Goal: Task Accomplishment & Management: Manage account settings

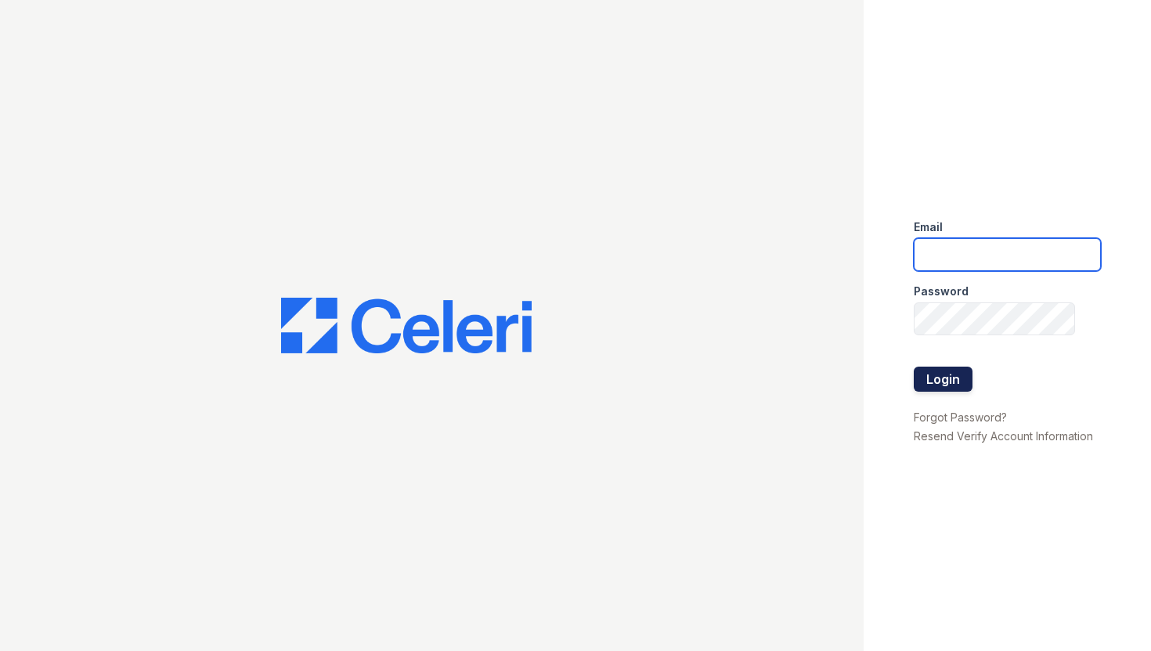
type input "[EMAIL_ADDRESS][DOMAIN_NAME]"
click at [946, 379] on button "Login" at bounding box center [943, 379] width 59 height 25
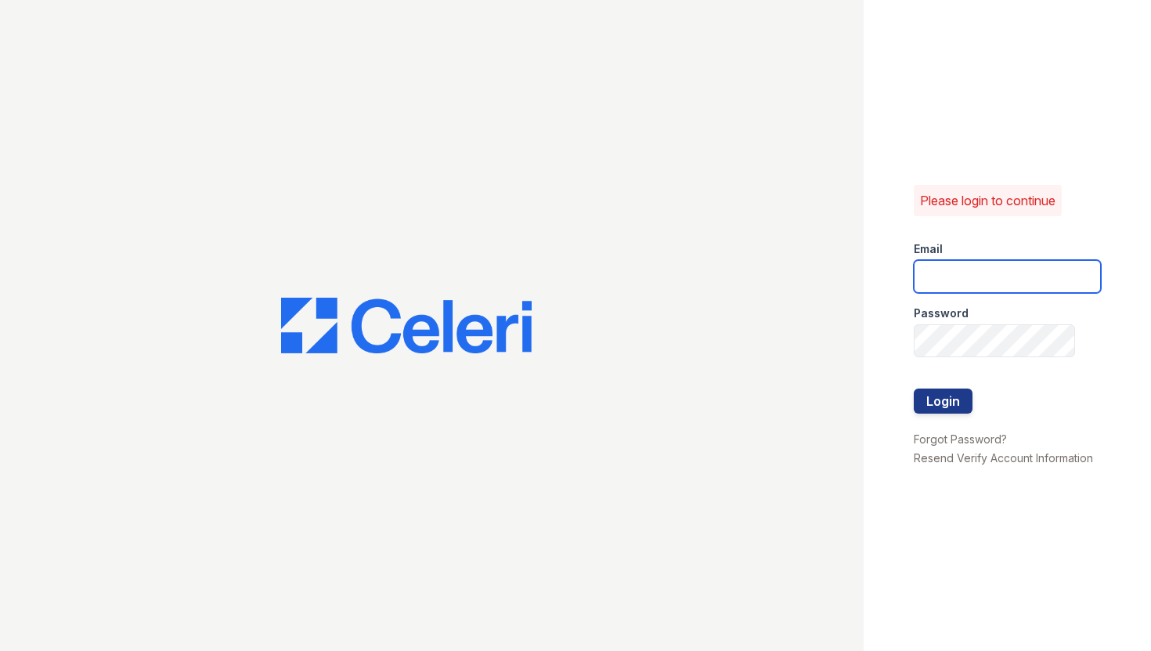
type input "[EMAIL_ADDRESS][DOMAIN_NAME]"
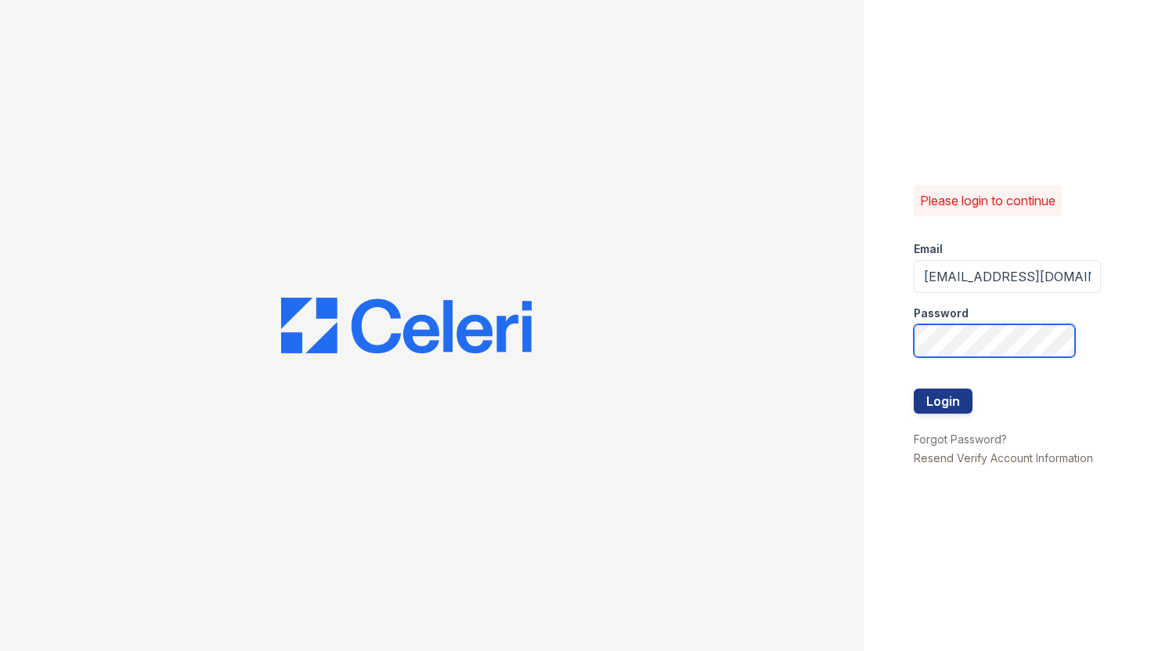
click at [893, 331] on div "Please login to continue Email [EMAIL_ADDRESS][DOMAIN_NAME] Password Login Forg…" at bounding box center [1008, 325] width 288 height 651
click at [894, 335] on div "Please login to continue Email [EMAIL_ADDRESS][DOMAIN_NAME] Password Login Forg…" at bounding box center [1008, 325] width 288 height 651
click at [914, 389] on button "Login" at bounding box center [943, 401] width 59 height 25
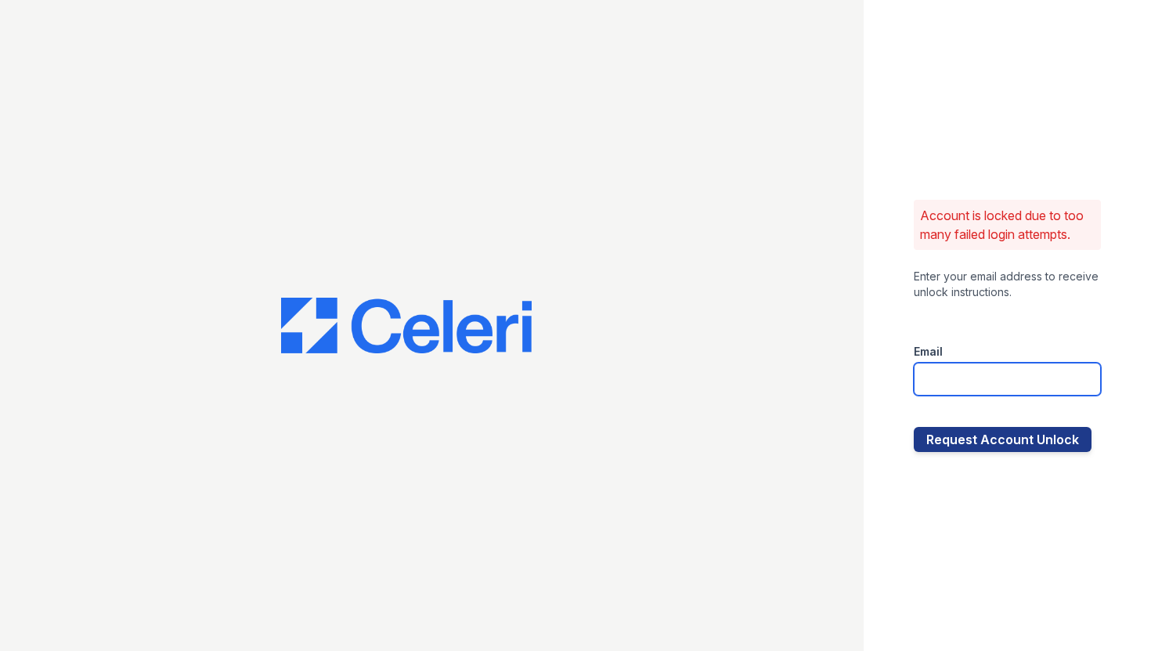
click at [953, 385] on input "email" at bounding box center [1008, 379] width 188 height 33
type input "[EMAIL_ADDRESS][DOMAIN_NAME]"
drag, startPoint x: 972, startPoint y: 437, endPoint x: 751, endPoint y: 463, distance: 222.4
click at [756, 465] on div "Account is locked due to too many failed login attempts. Enter your email addre…" at bounding box center [575, 325] width 1151 height 651
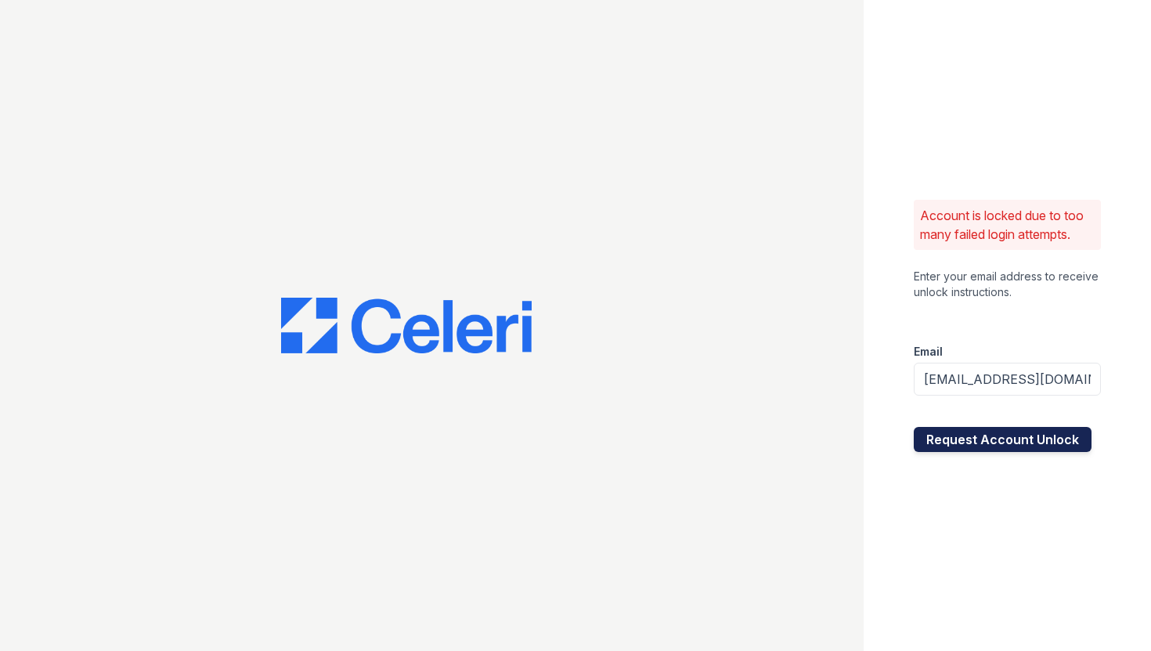
click at [952, 445] on button "Request Account Unlock" at bounding box center [1003, 439] width 178 height 25
